Goal: Obtain resource: Obtain resource

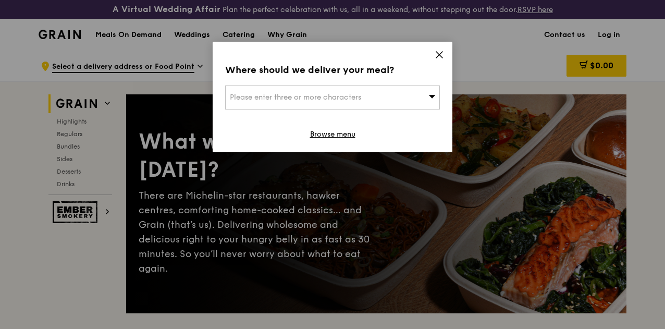
click at [443, 54] on icon at bounding box center [439, 54] width 9 height 9
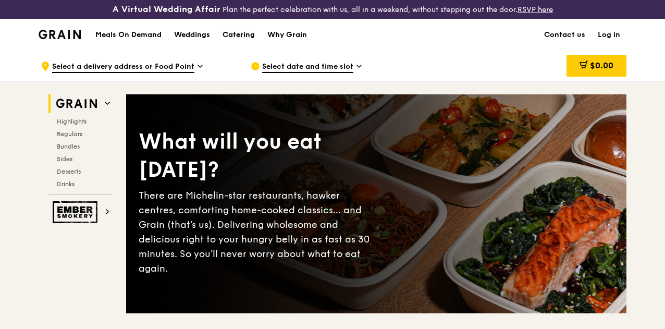
click at [231, 42] on div "Catering" at bounding box center [239, 34] width 32 height 31
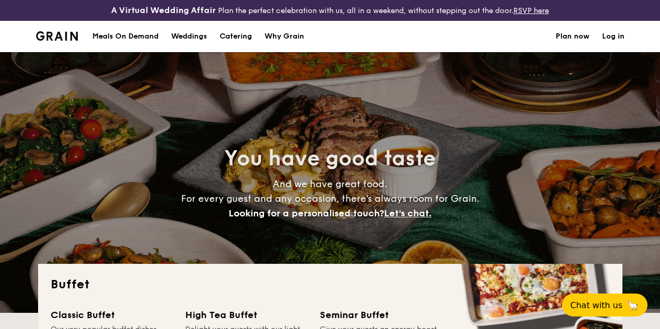
select select
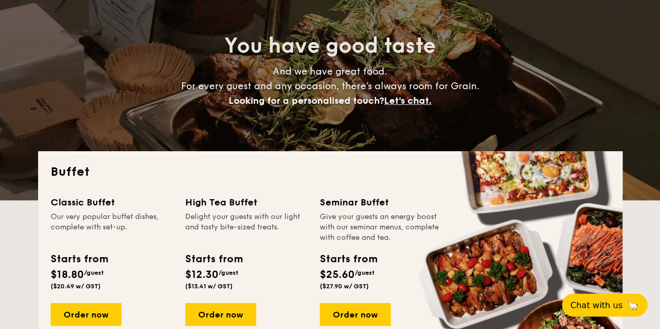
scroll to position [269, 0]
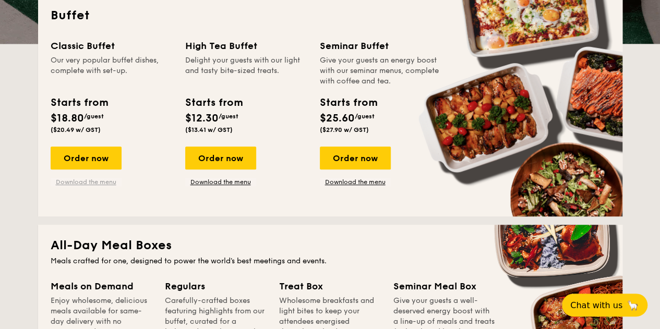
click at [100, 186] on link "Download the menu" at bounding box center [86, 182] width 71 height 8
